Goal: Task Accomplishment & Management: Manage account settings

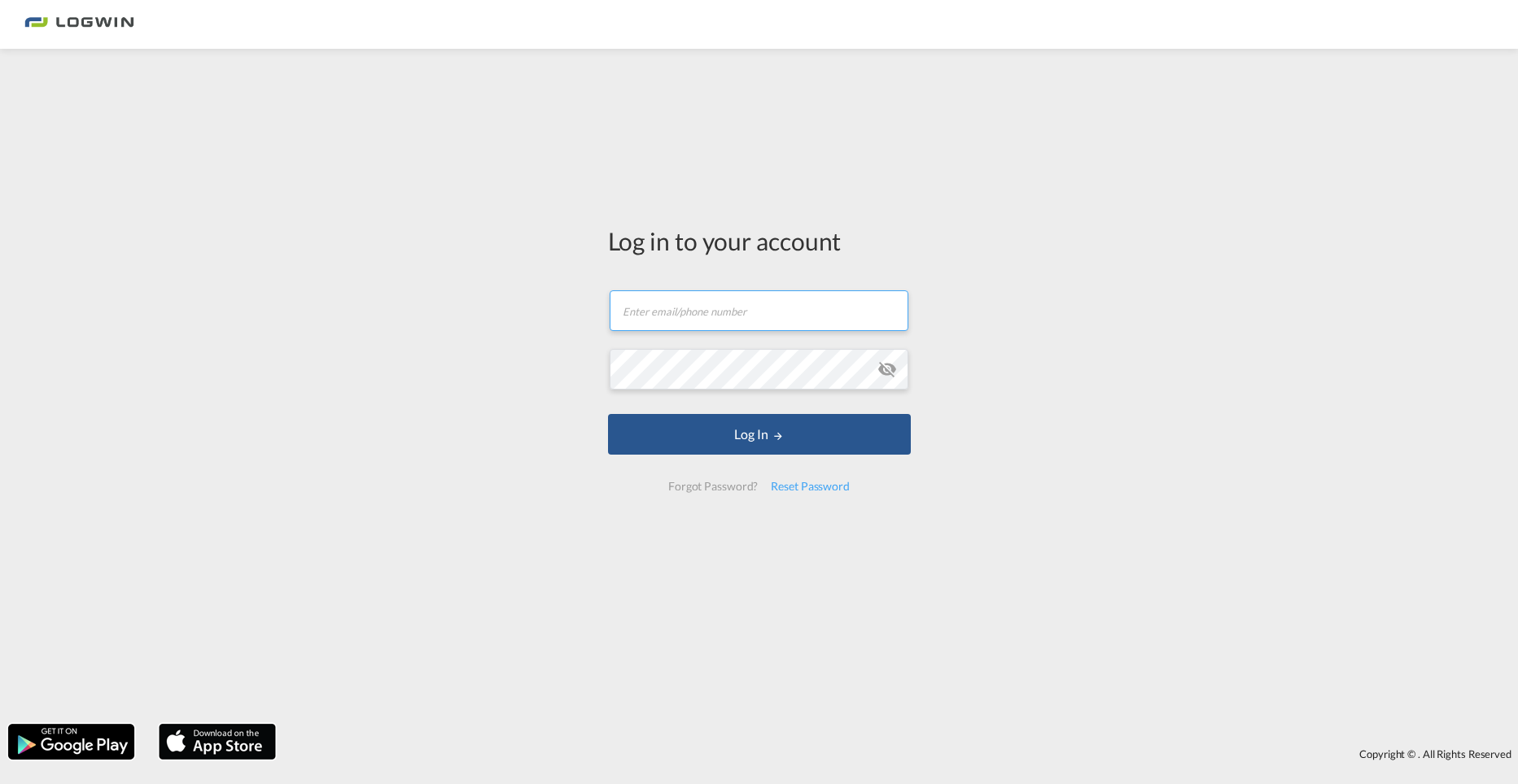
click at [765, 317] on input "text" at bounding box center [759, 310] width 298 height 40
type input "[PERSON_NAME][EMAIL_ADDRESS][PERSON_NAME][DOMAIN_NAME]"
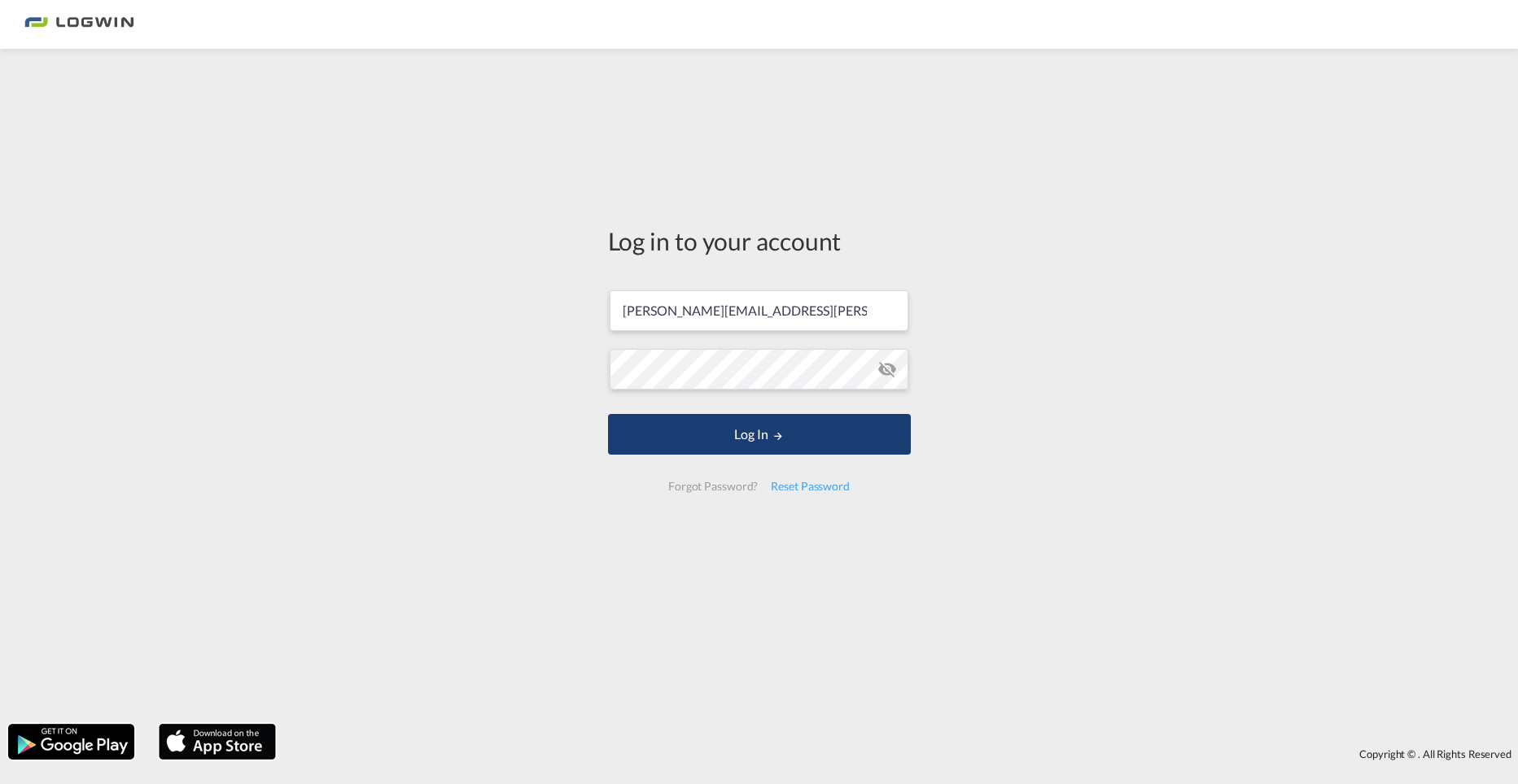
click at [772, 433] on md-icon "LOGIN" at bounding box center [778, 436] width 12 height 12
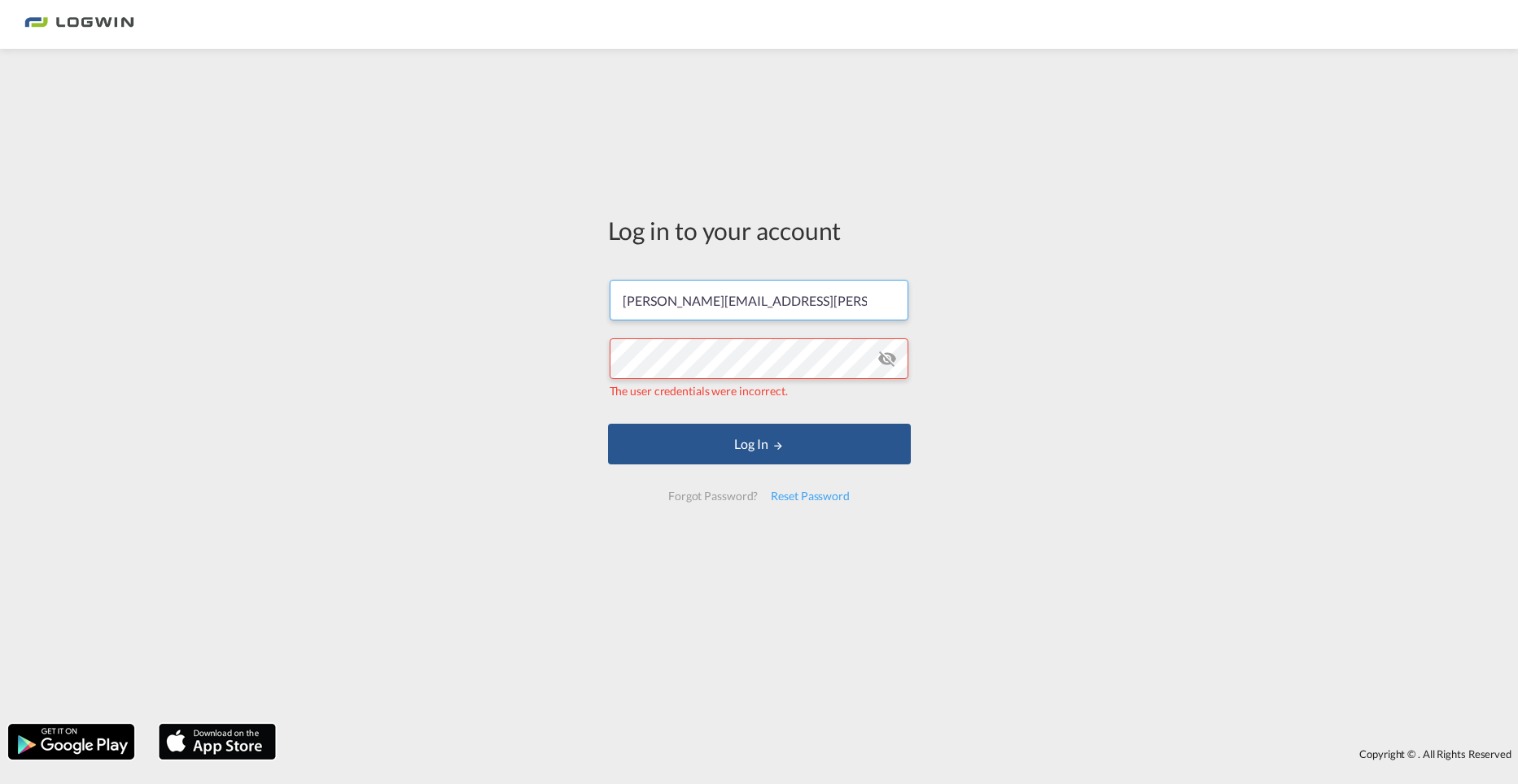
drag, startPoint x: 657, startPoint y: 302, endPoint x: 663, endPoint y: 313, distance: 12.5
click at [657, 302] on input "[PERSON_NAME][EMAIL_ADDRESS][PERSON_NAME][DOMAIN_NAME]" at bounding box center [759, 299] width 298 height 40
click at [660, 297] on input "[PERSON_NAME][EMAIL_ADDRESS][PERSON_NAME][DOMAIN_NAME]" at bounding box center [759, 299] width 298 height 40
click at [1014, 455] on div "Log in to your account [PERSON_NAME][EMAIL_ADDRESS][PERSON_NAME][DOMAIN_NAME] T…" at bounding box center [759, 386] width 1518 height 659
click at [541, 370] on div "Log in to your account [PERSON_NAME][EMAIL_ADDRESS][PERSON_NAME][DOMAIN_NAME] T…" at bounding box center [759, 386] width 1518 height 659
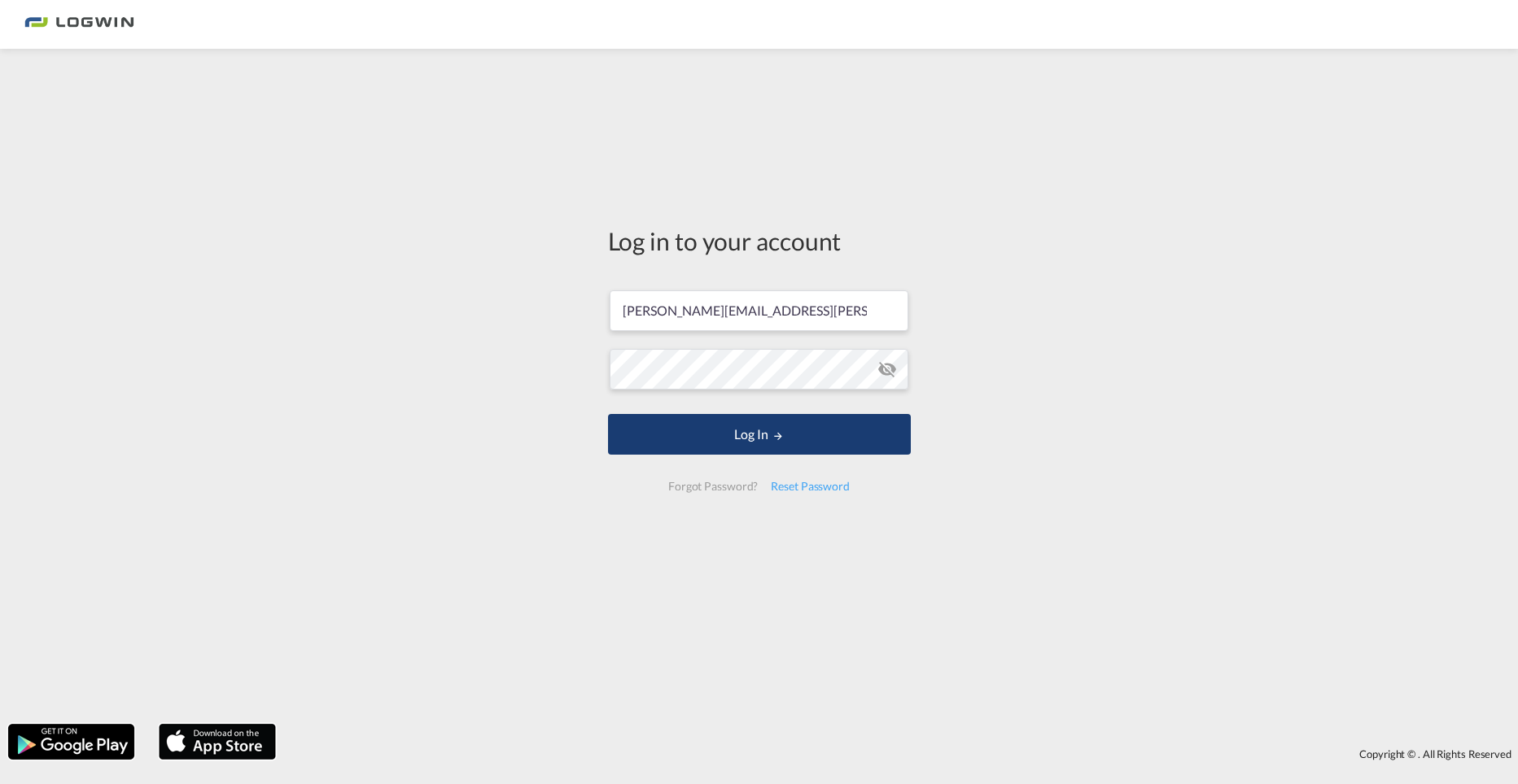
click at [635, 435] on button "Log In" at bounding box center [759, 434] width 302 height 40
